Goal: Browse casually

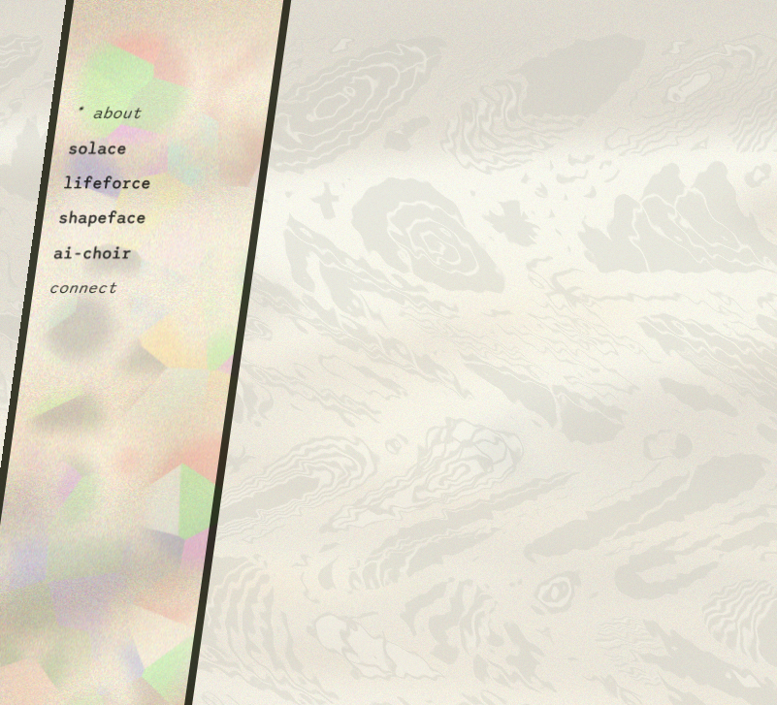
click at [107, 190] on button "lifeforce" at bounding box center [107, 183] width 90 height 19
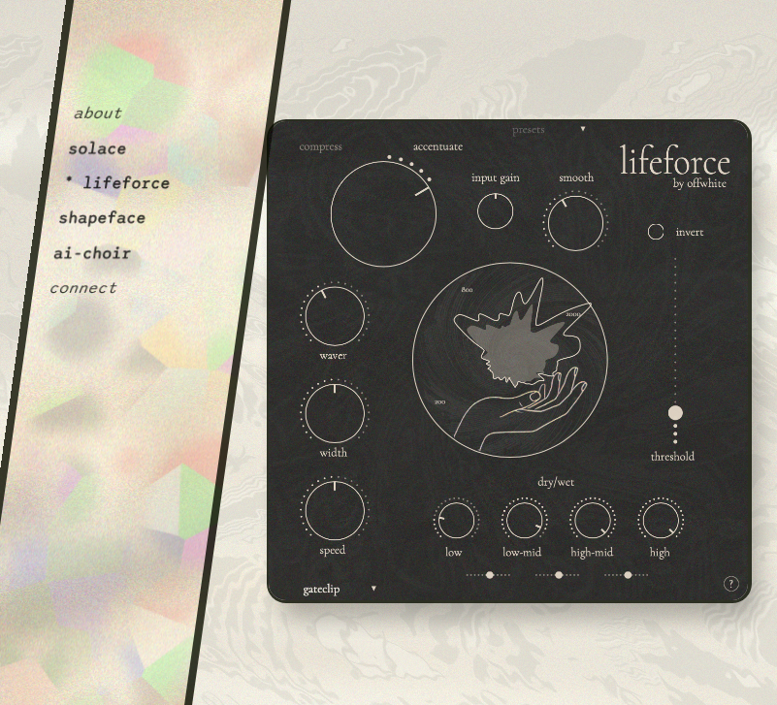
click at [107, 144] on button "solace" at bounding box center [97, 148] width 61 height 19
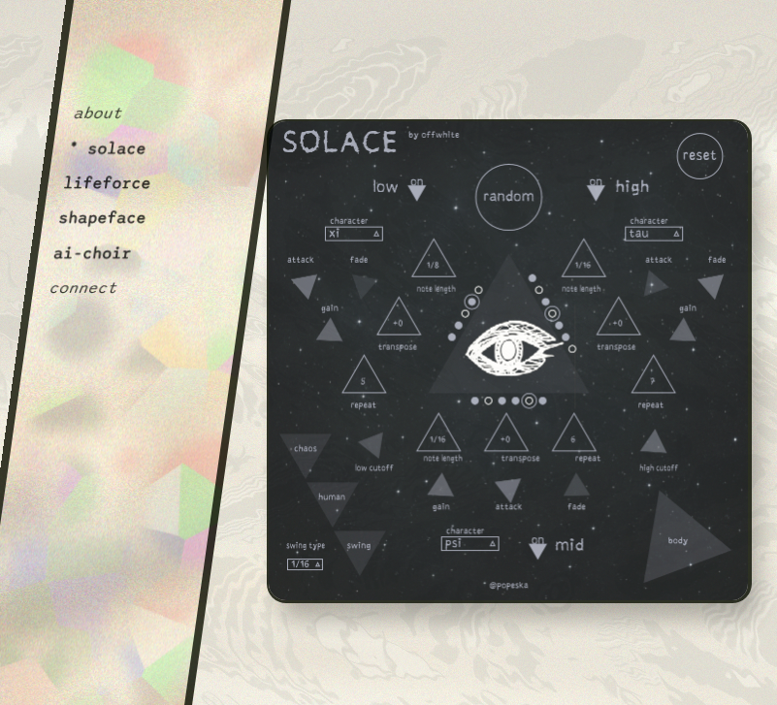
click at [427, 243] on img at bounding box center [509, 361] width 485 height 484
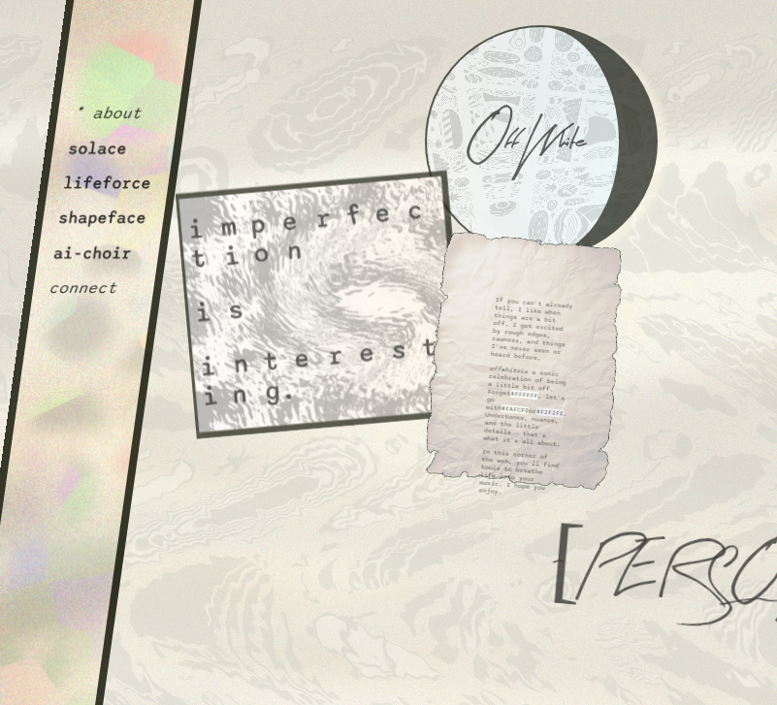
click at [136, 193] on button "lifeforce" at bounding box center [107, 183] width 90 height 19
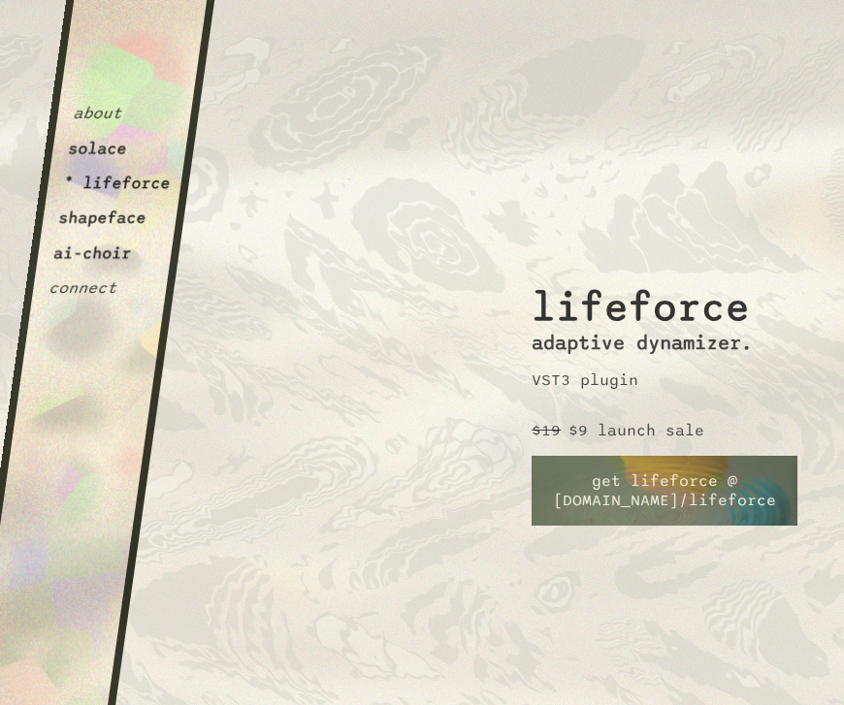
click at [92, 196] on div "about solace * lifeforce shapeface ai-choir connect" at bounding box center [121, 157] width 146 height 282
click at [96, 226] on button "shapeface" at bounding box center [102, 218] width 90 height 19
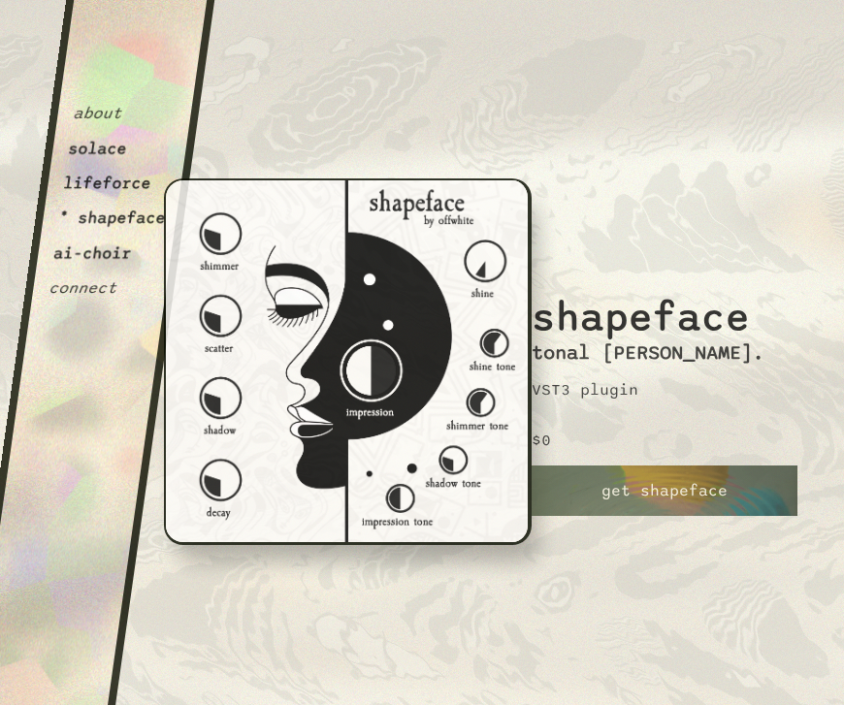
click at [107, 156] on button "solace" at bounding box center [97, 148] width 61 height 19
